Goal: Information Seeking & Learning: Learn about a topic

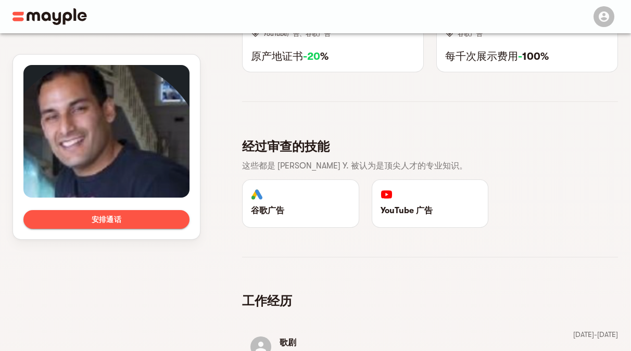
scroll to position [819, 0]
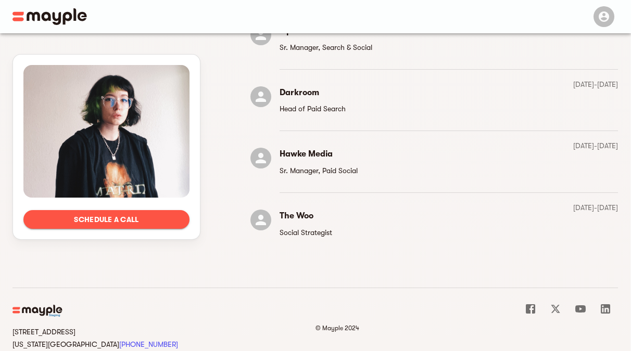
scroll to position [870, 0]
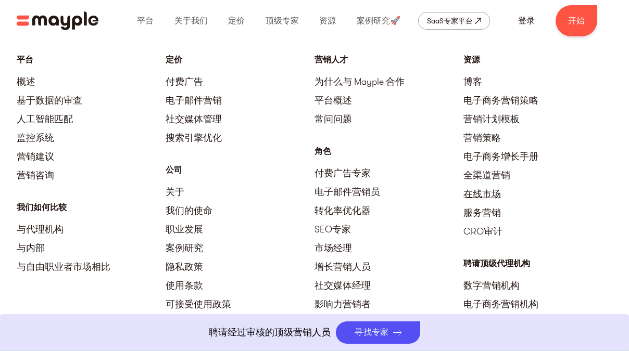
scroll to position [2934, 0]
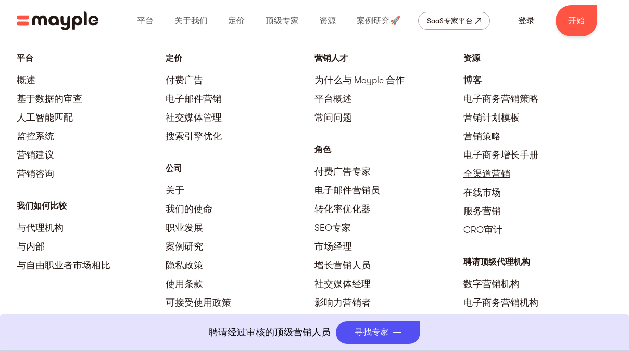
click at [479, 171] on font "全渠道营销" at bounding box center [486, 174] width 47 height 10
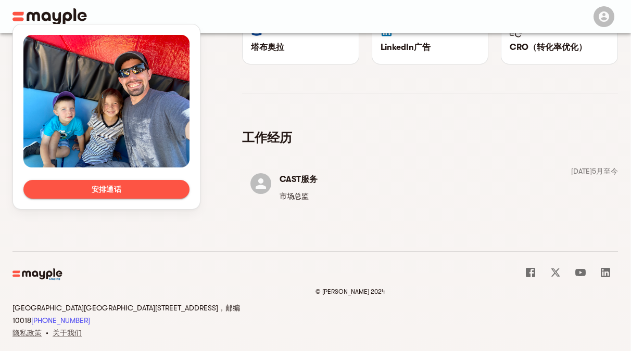
scroll to position [951, 0]
